Goal: Navigation & Orientation: Understand site structure

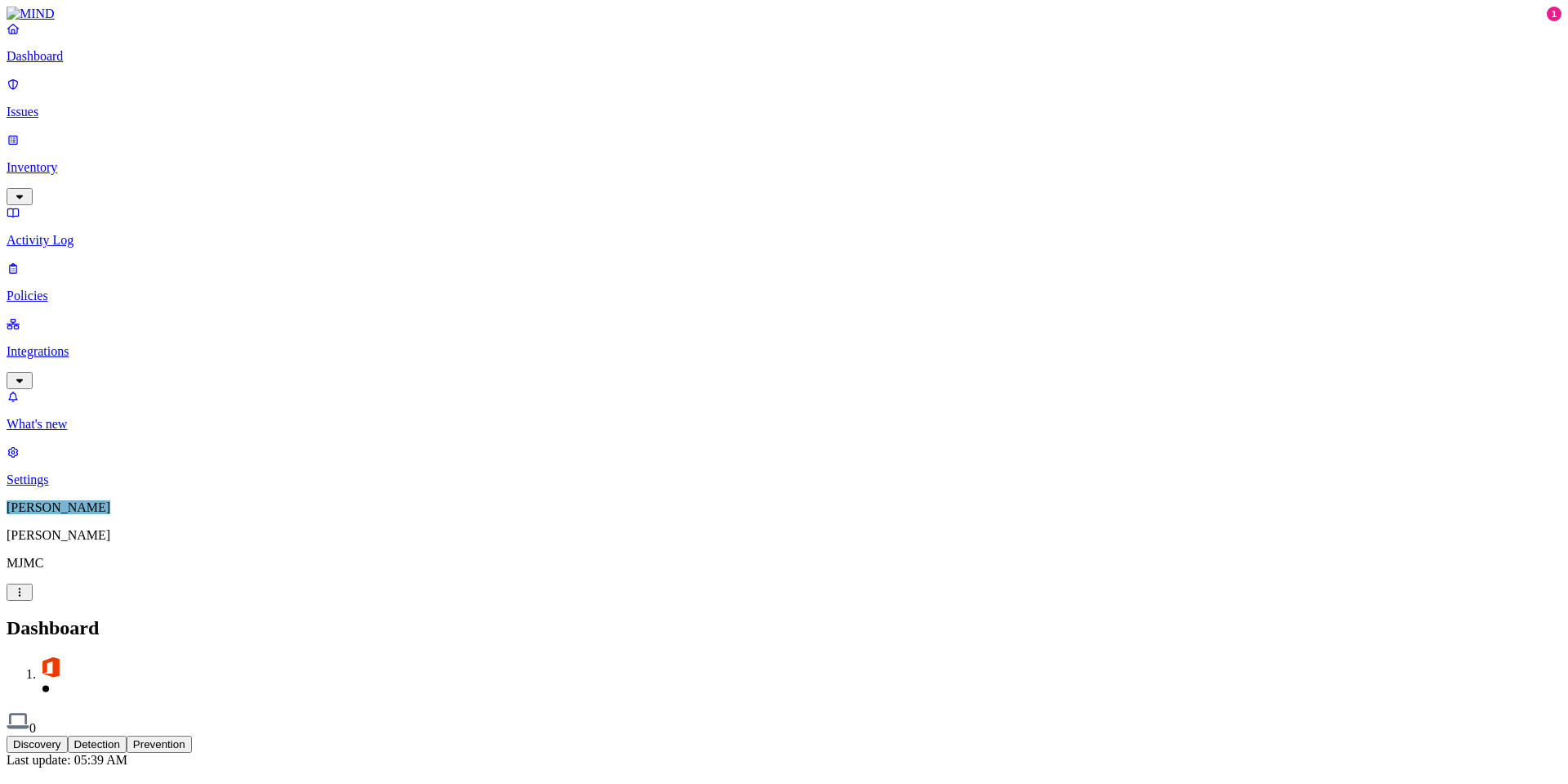
click at [127, 735] on button "Detection" at bounding box center [97, 744] width 59 height 17
click at [192, 735] on button "Prevention" at bounding box center [159, 744] width 65 height 17
click at [68, 735] on button "Discovery" at bounding box center [37, 744] width 61 height 17
click at [66, 105] on p "Issues" at bounding box center [784, 112] width 1555 height 15
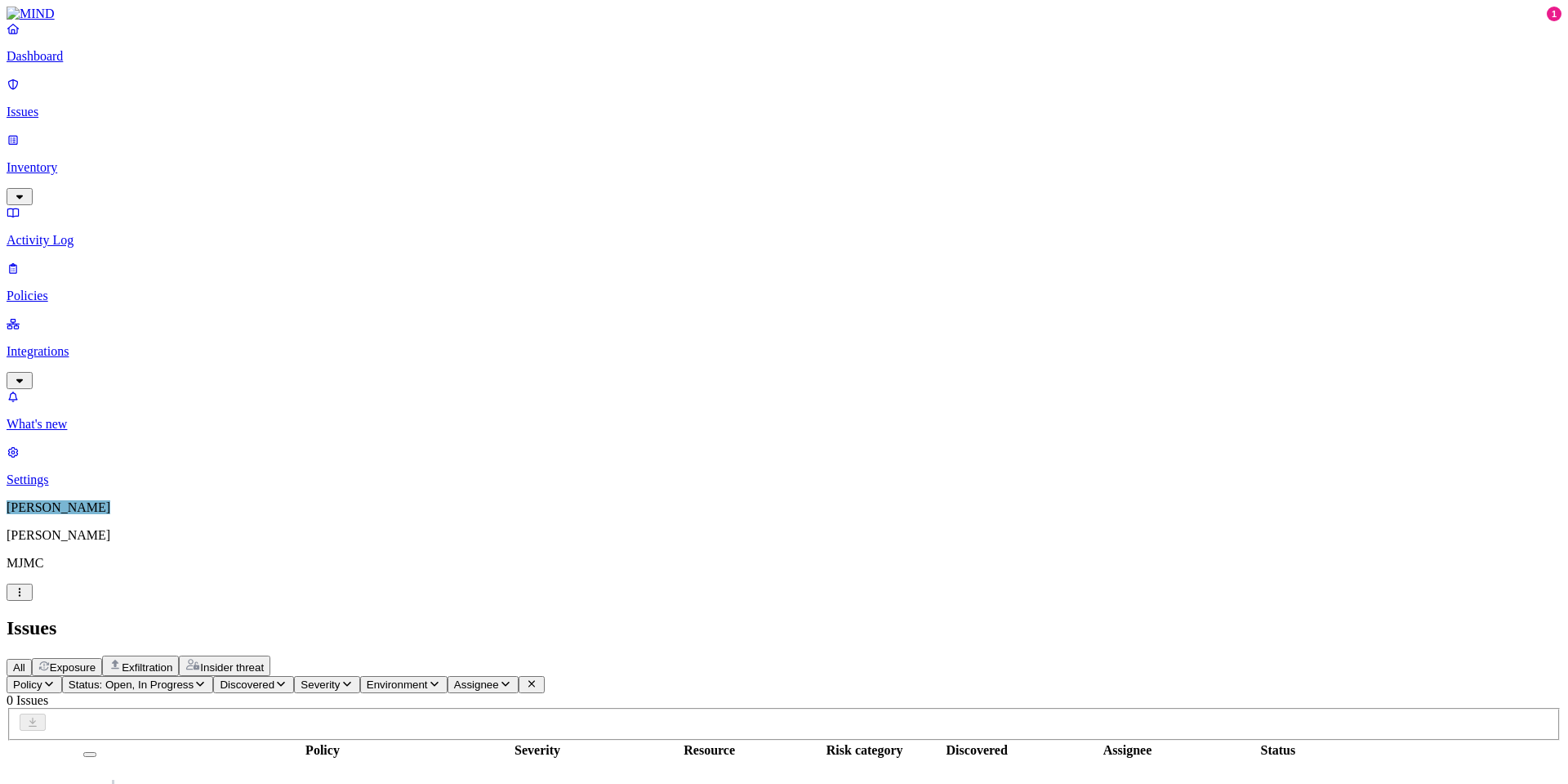
click at [64, 160] on p "Inventory" at bounding box center [784, 168] width 1555 height 15
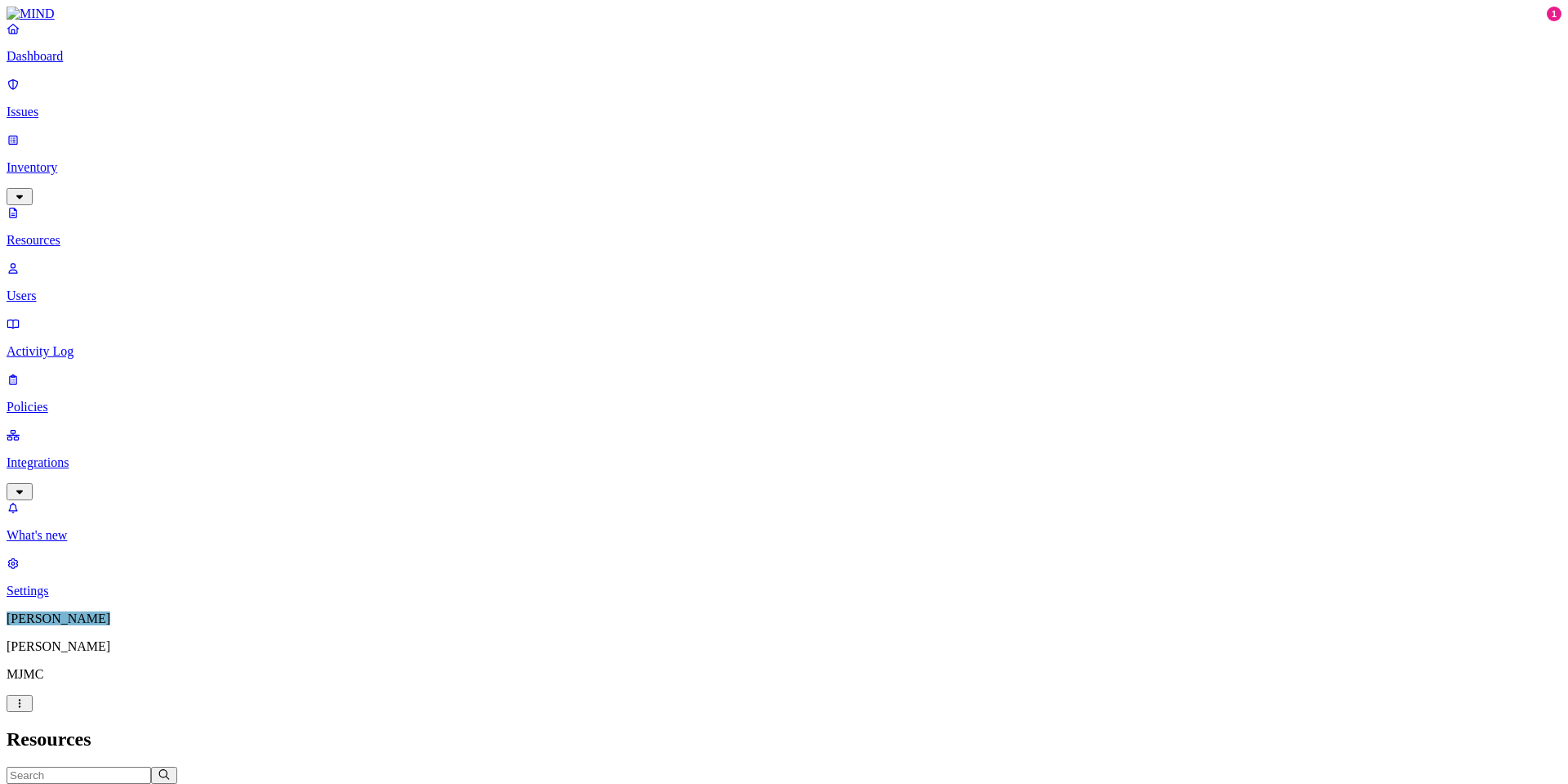
click at [52, 400] on p "Policies" at bounding box center [784, 407] width 1555 height 15
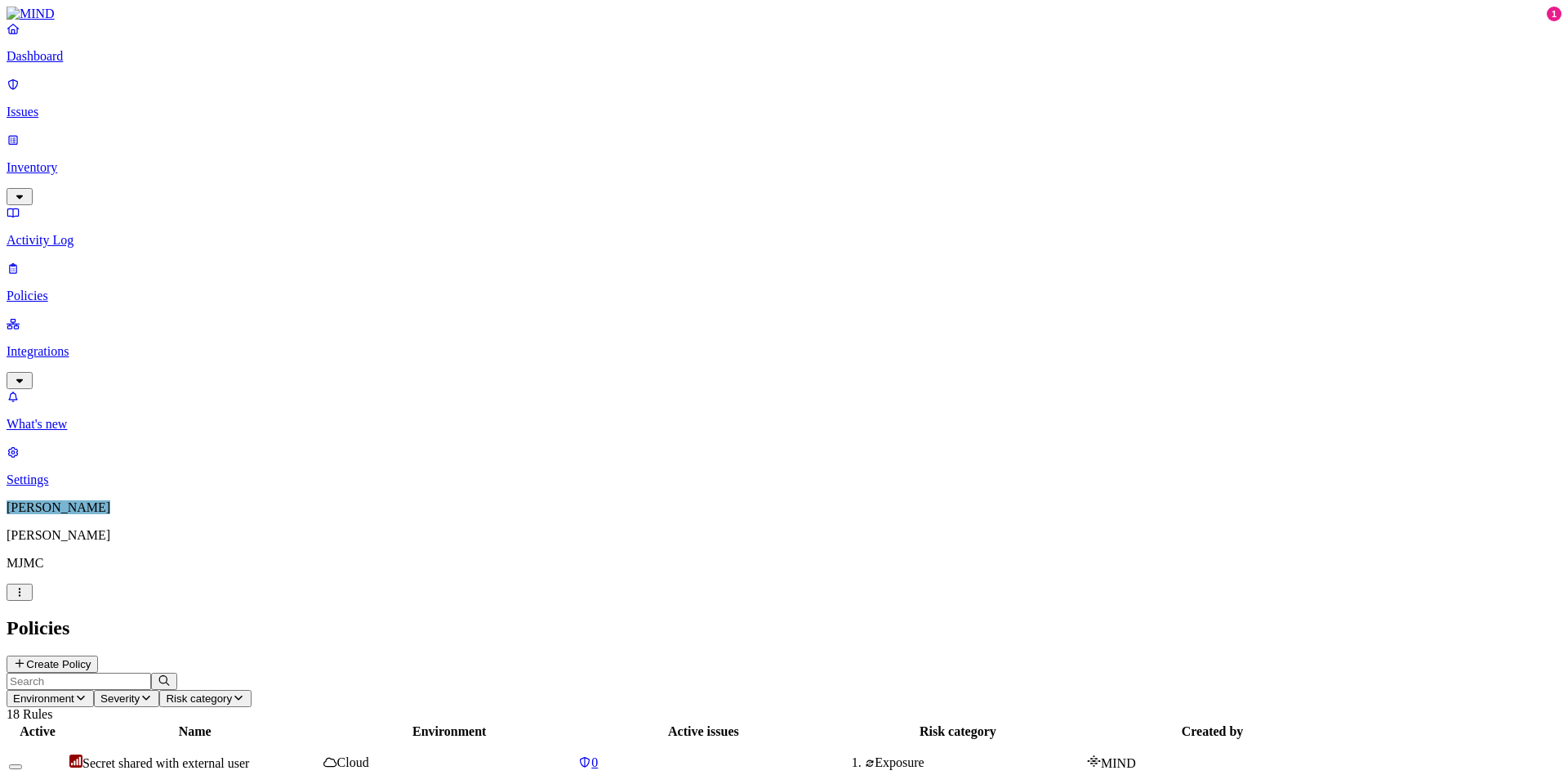
click at [52, 487] on p "Settings" at bounding box center [784, 480] width 1555 height 15
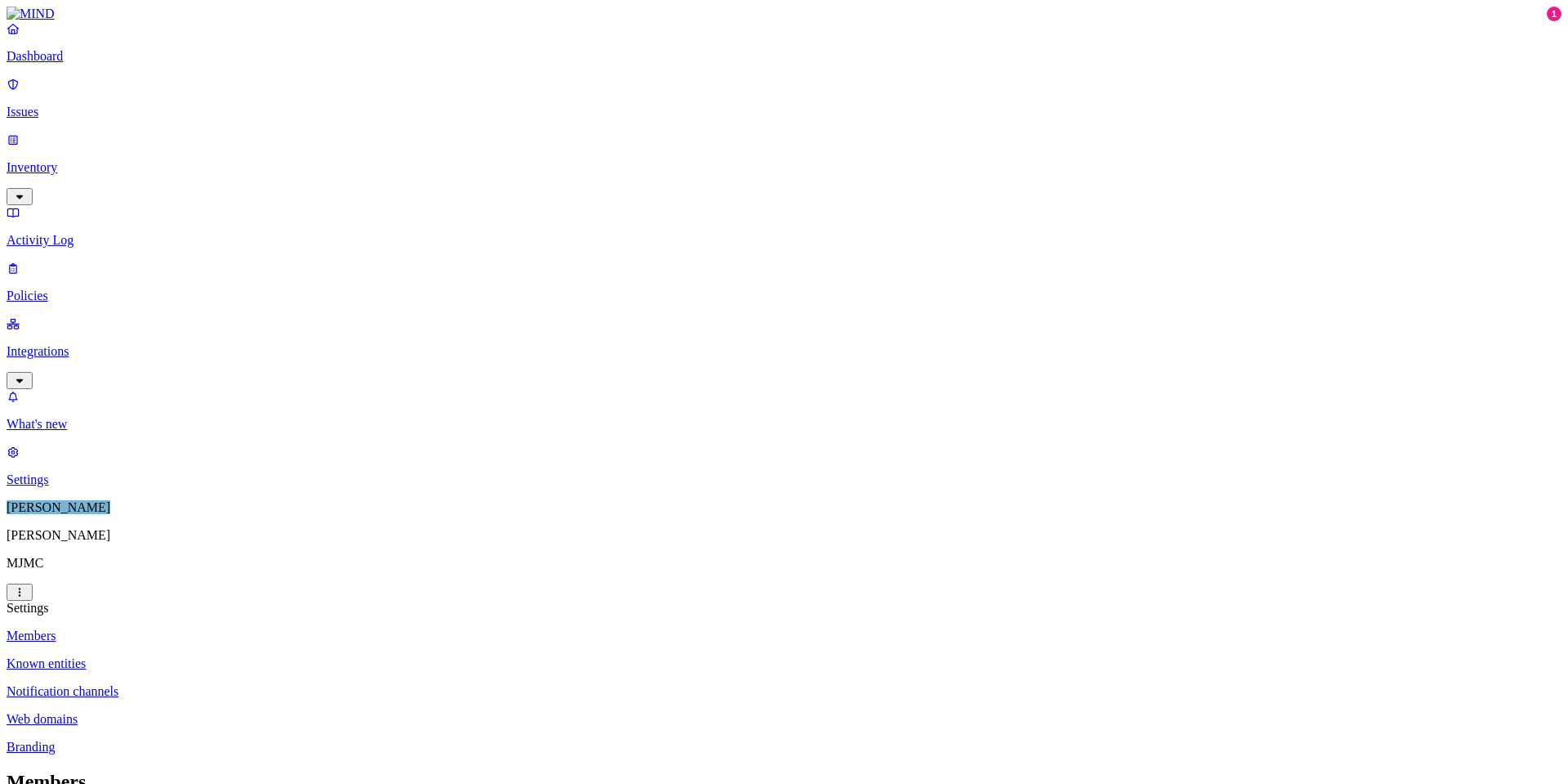
click at [232, 656] on p "Known entities" at bounding box center [784, 664] width 1555 height 15
click at [237, 684] on p "Notification channels" at bounding box center [784, 692] width 1555 height 15
click at [227, 712] on p "Web domains" at bounding box center [784, 719] width 1555 height 15
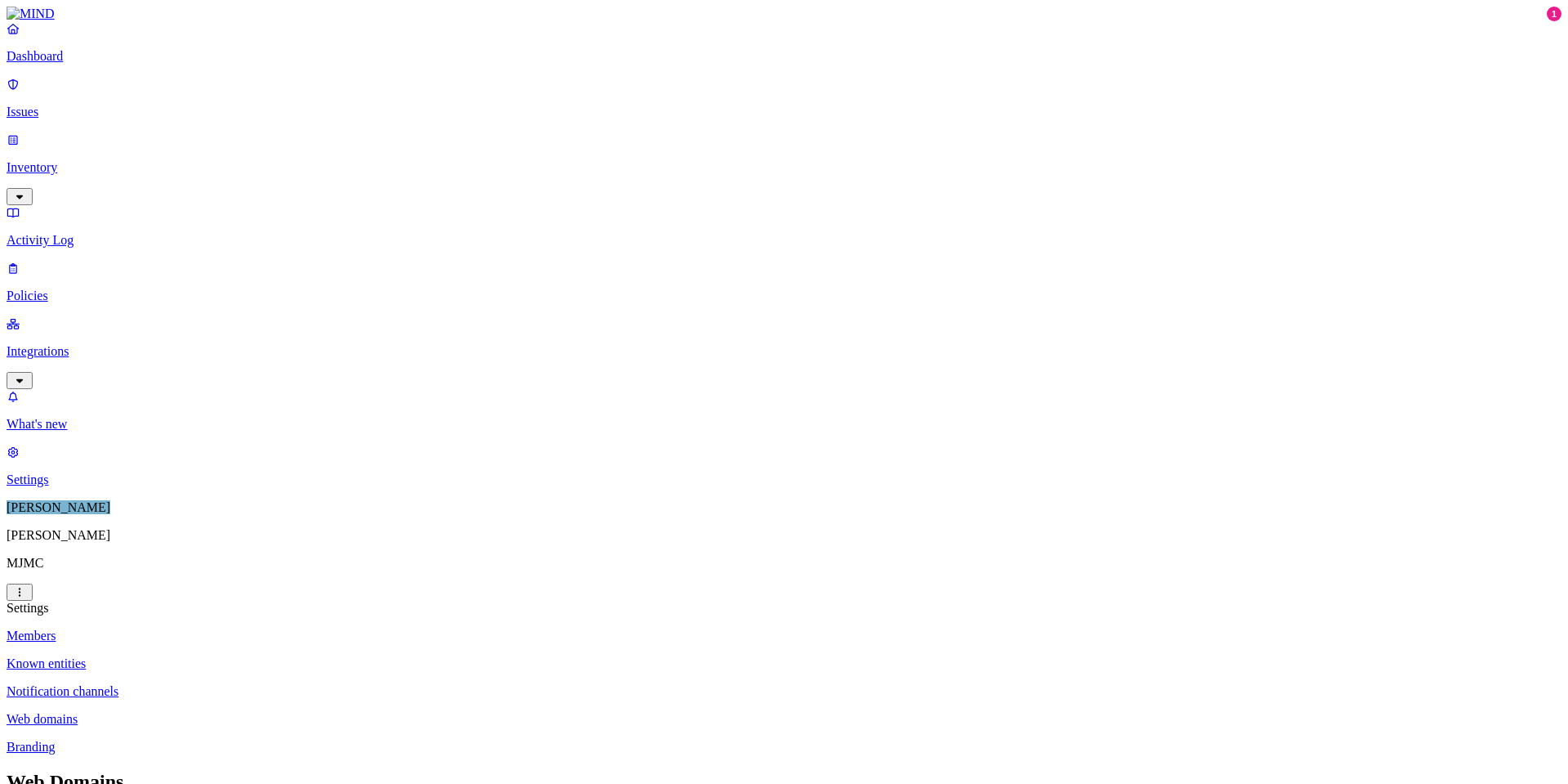
click at [211, 740] on p "Branding" at bounding box center [784, 747] width 1555 height 15
